Goal: Task Accomplishment & Management: Manage account settings

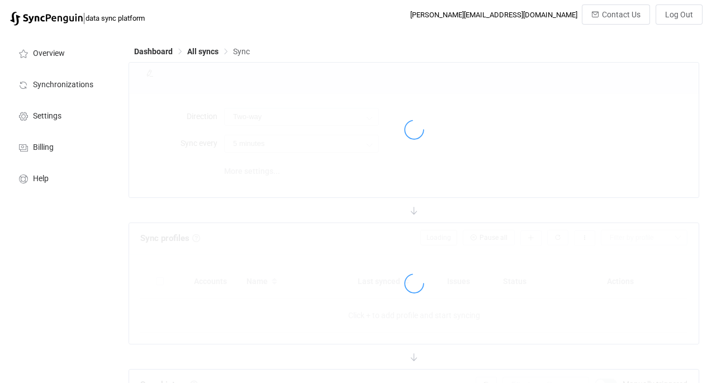
type input "A → B"
type input "10 minutes"
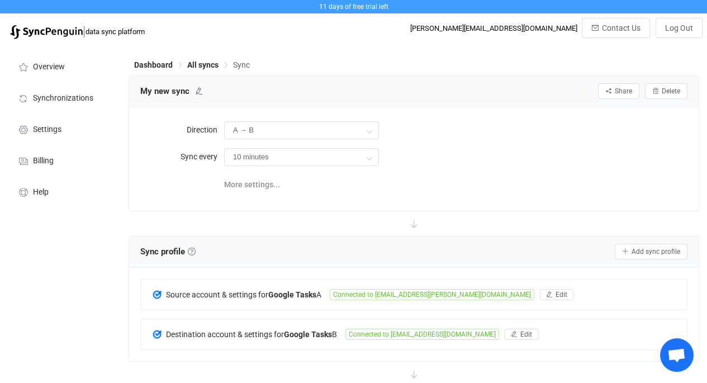
click at [159, 66] on span "Dashboard" at bounding box center [153, 64] width 39 height 9
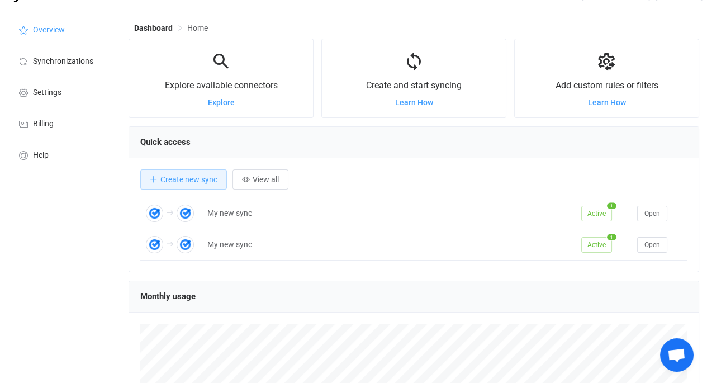
scroll to position [37, 0]
click at [595, 210] on span "Active" at bounding box center [596, 213] width 31 height 16
click at [654, 216] on span "Open" at bounding box center [652, 213] width 16 height 8
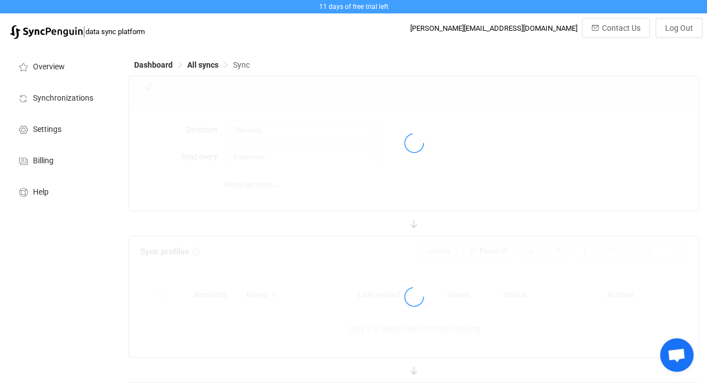
type input "A → B"
type input "10 minutes"
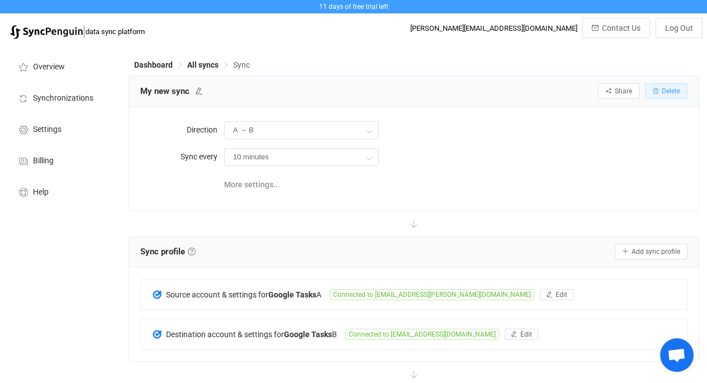
click at [655, 93] on icon "button" at bounding box center [655, 91] width 7 height 7
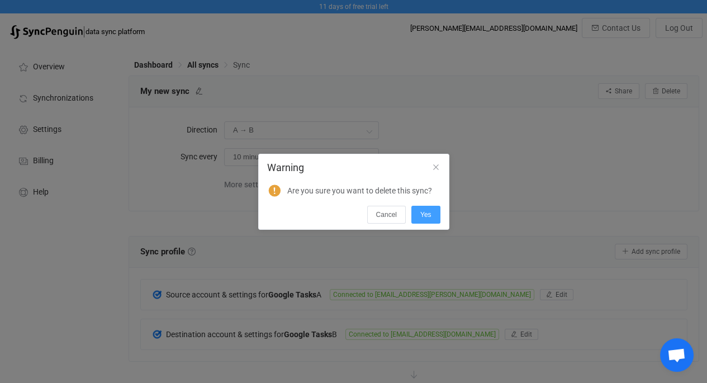
click at [435, 211] on button "Yes" at bounding box center [425, 215] width 29 height 18
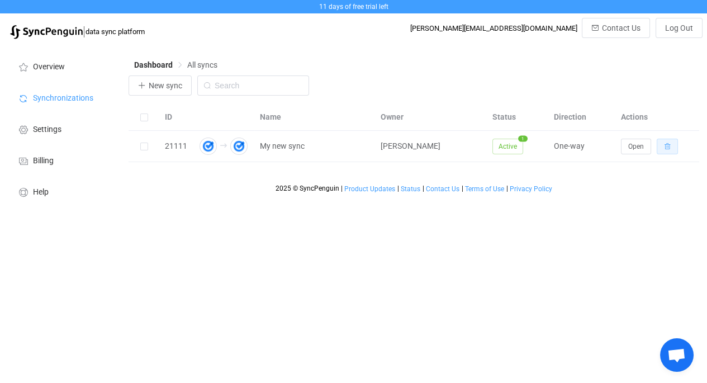
click at [670, 153] on button "button" at bounding box center [666, 147] width 21 height 16
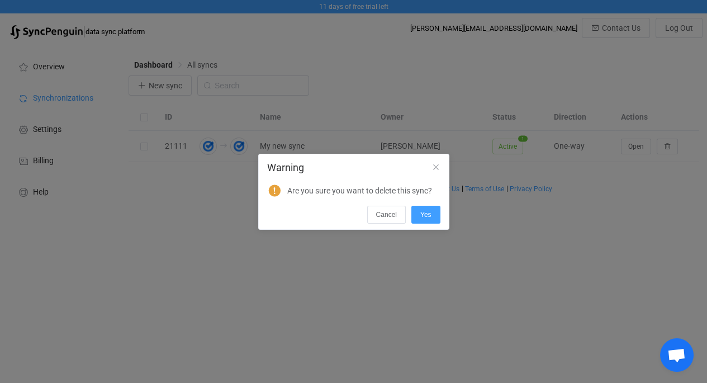
click at [425, 210] on button "Yes" at bounding box center [425, 215] width 29 height 18
